Goal: Transaction & Acquisition: Purchase product/service

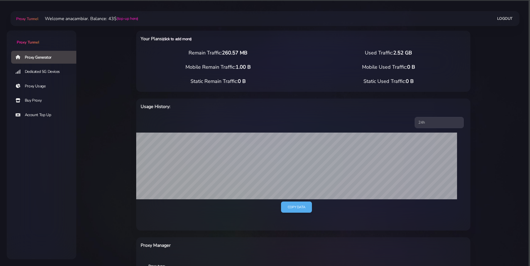
click at [173, 39] on link "(click to add more)" at bounding box center [177, 38] width 30 height 5
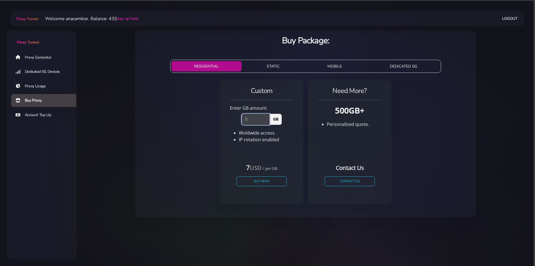
drag, startPoint x: 260, startPoint y: 120, endPoint x: 194, endPoint y: 125, distance: 65.4
click at [195, 119] on div "Custom Enter GB amount: GB Woldwide access. IP rotation enabled" at bounding box center [306, 143] width 332 height 133
type input "1"
click at [262, 181] on button "Buy Now" at bounding box center [261, 181] width 51 height 10
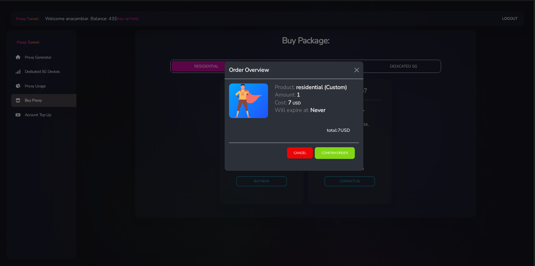
click at [344, 154] on button "Confirm Order" at bounding box center [335, 153] width 40 height 12
